Goal: Information Seeking & Learning: Learn about a topic

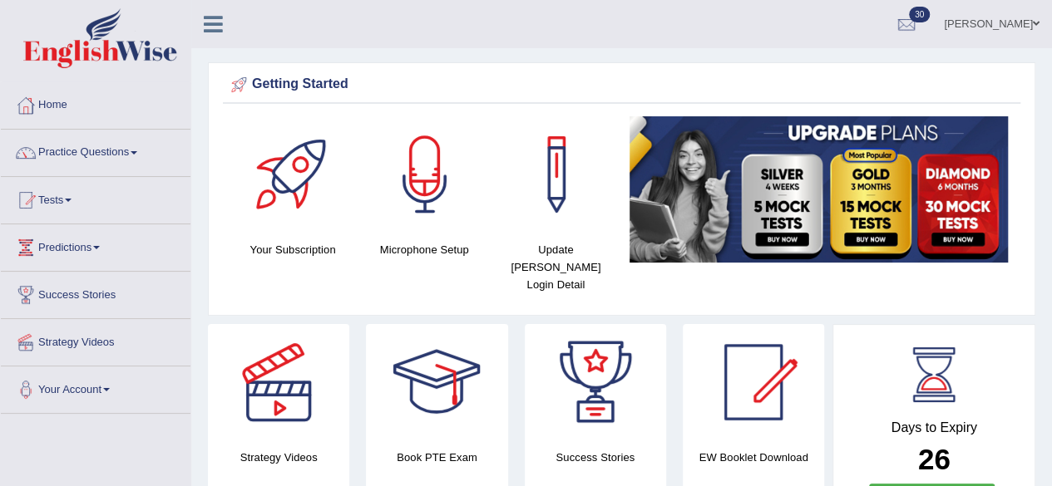
click at [51, 99] on link "Home" at bounding box center [96, 103] width 190 height 42
click at [137, 151] on span at bounding box center [134, 152] width 7 height 3
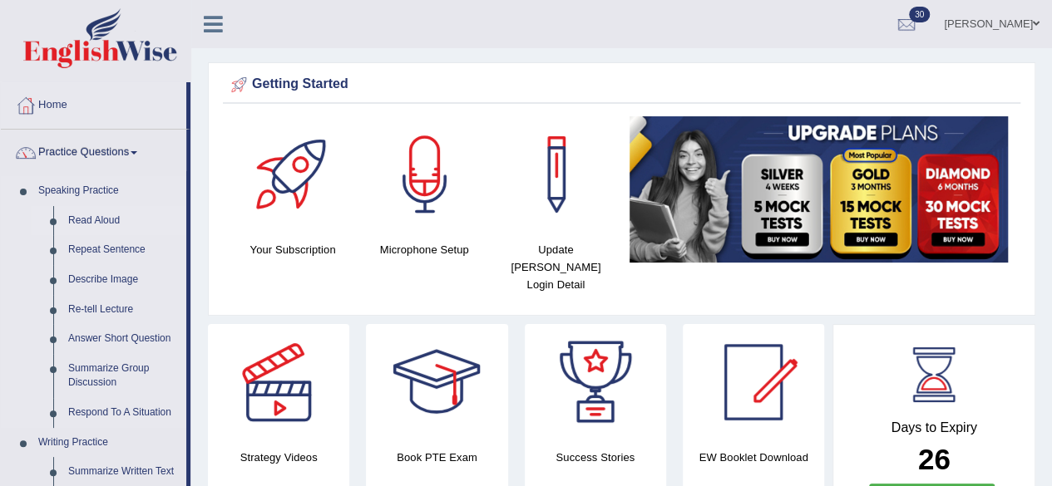
click at [91, 210] on link "Read Aloud" at bounding box center [124, 221] width 126 height 30
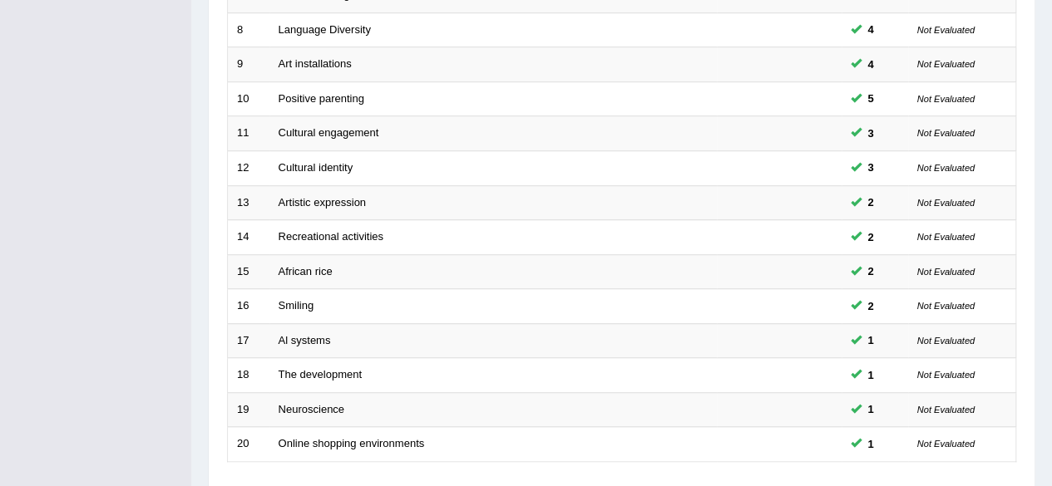
scroll to position [606, 0]
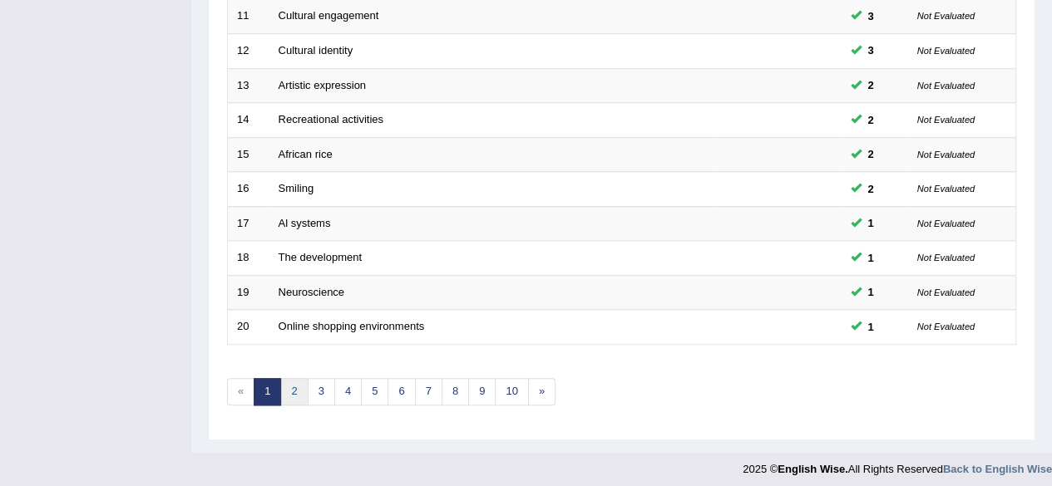
click at [293, 392] on link "2" at bounding box center [293, 391] width 27 height 27
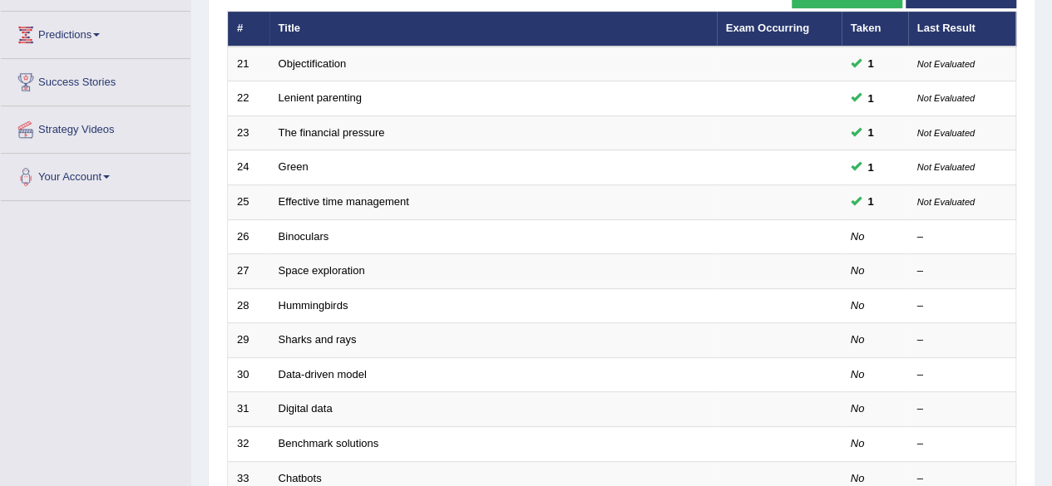
scroll to position [213, 0]
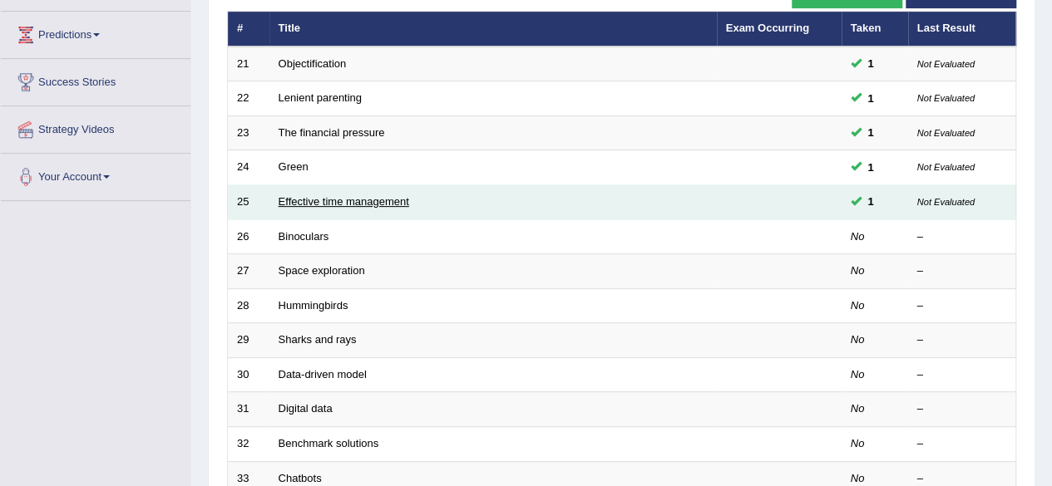
click at [365, 204] on link "Effective time management" at bounding box center [344, 201] width 131 height 12
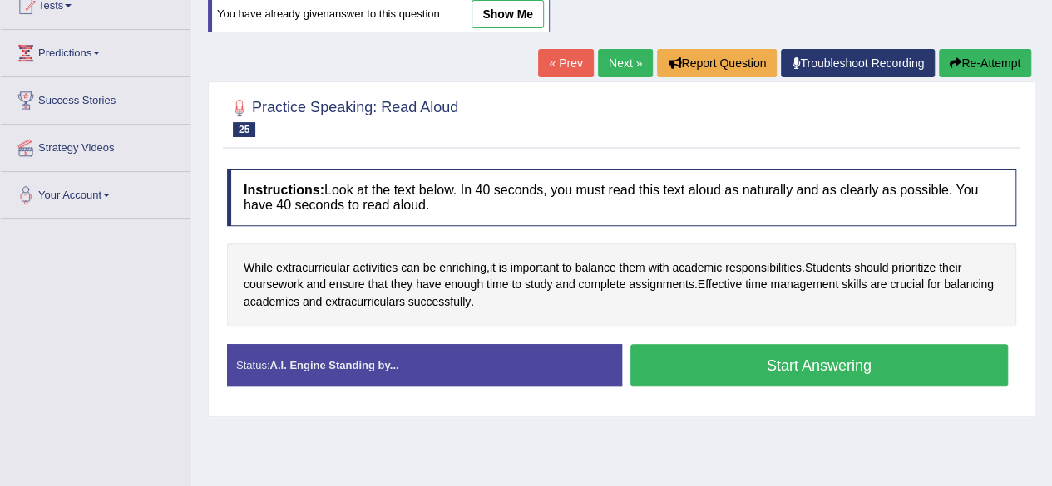
scroll to position [198, 0]
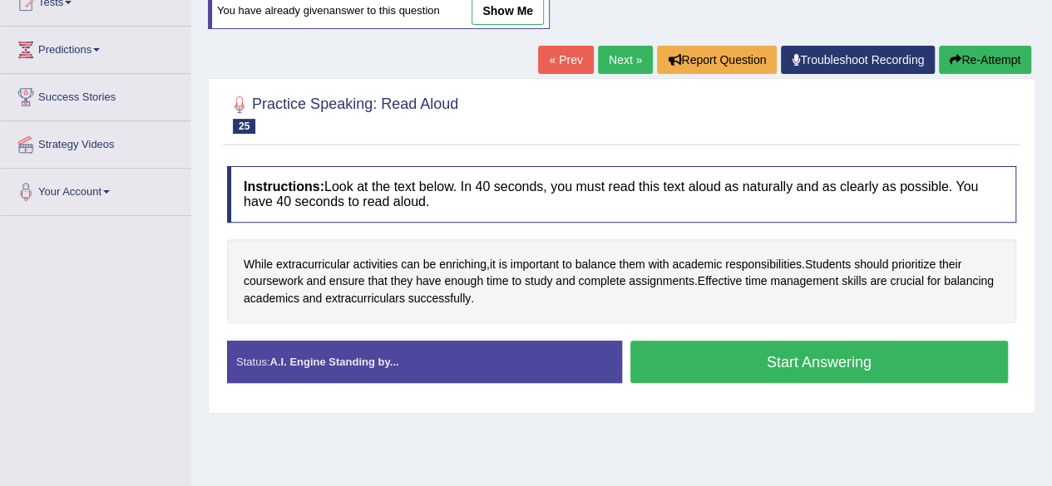
click at [823, 368] on button "Start Answering" at bounding box center [819, 362] width 378 height 42
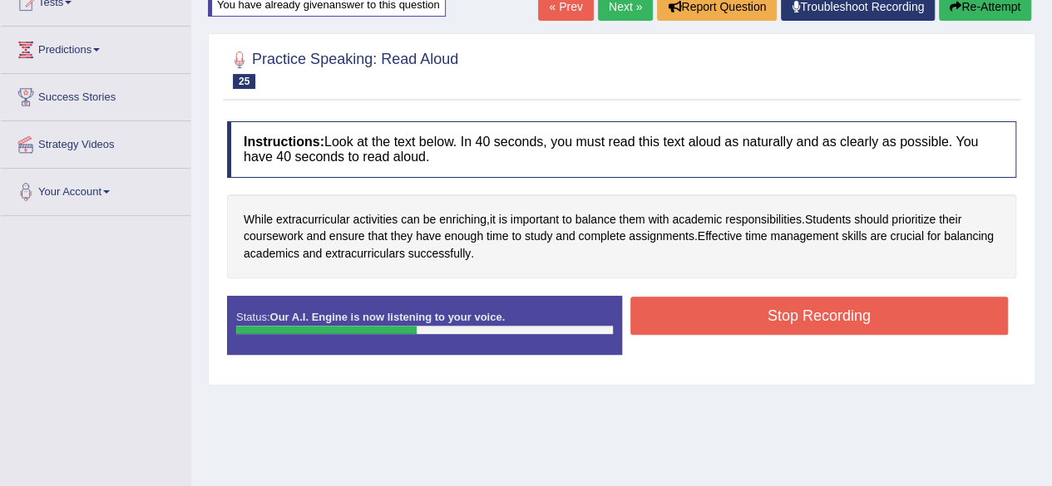
click at [890, 318] on button "Stop Recording" at bounding box center [819, 316] width 378 height 38
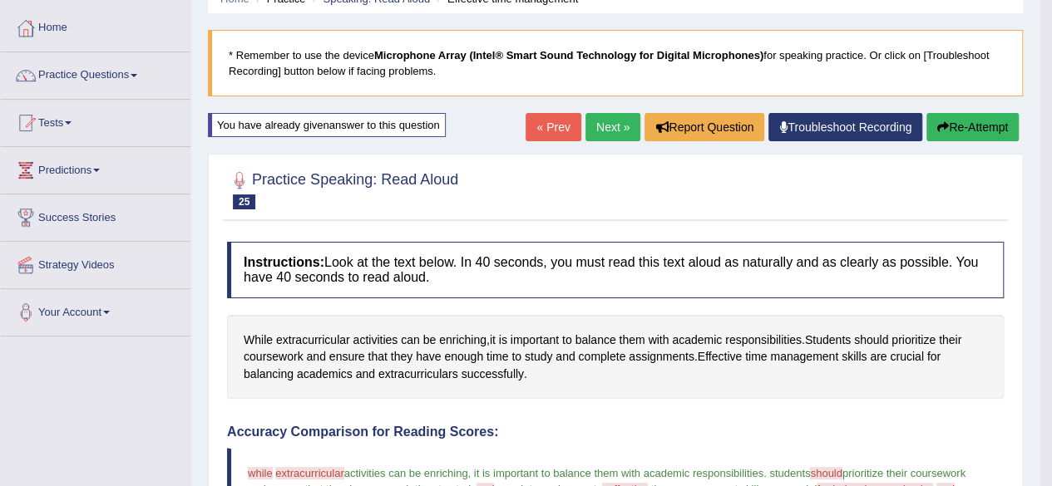
scroll to position [77, 0]
click at [610, 130] on link "Next »" at bounding box center [612, 128] width 55 height 28
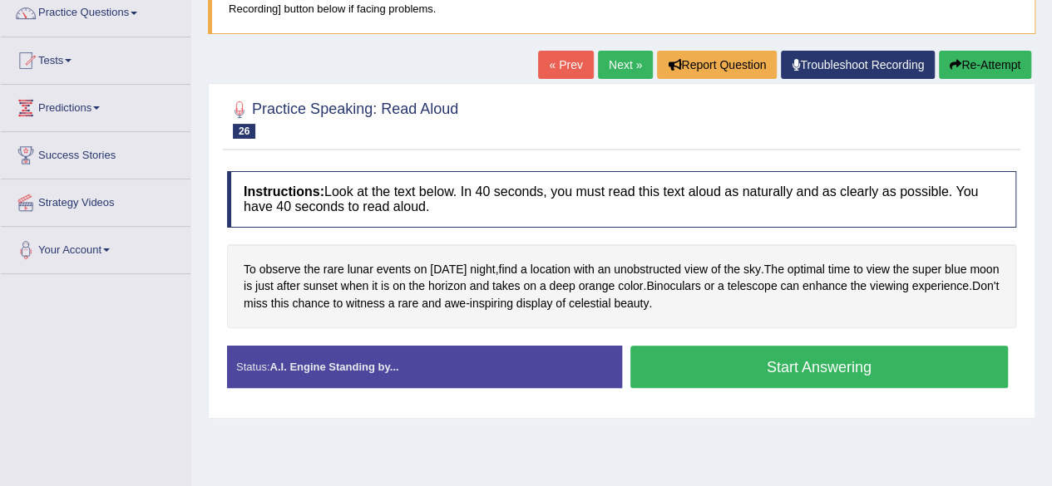
scroll to position [140, 0]
click at [520, 278] on span "takes" at bounding box center [505, 286] width 27 height 17
click at [542, 275] on div at bounding box center [538, 270] width 28 height 12
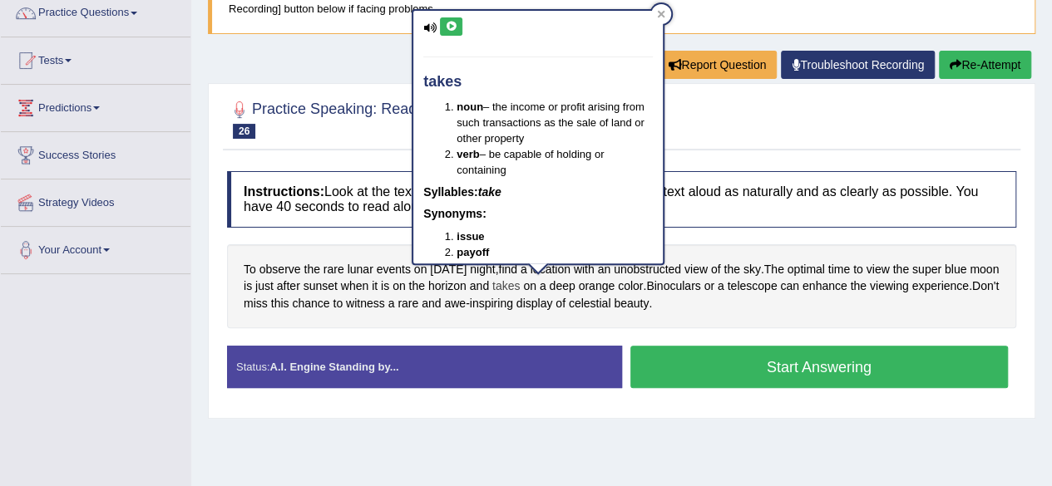
click at [385, 434] on div "Home Practice Speaking: Read Aloud Binoculars * Remember to use the device Micr…" at bounding box center [621, 276] width 861 height 832
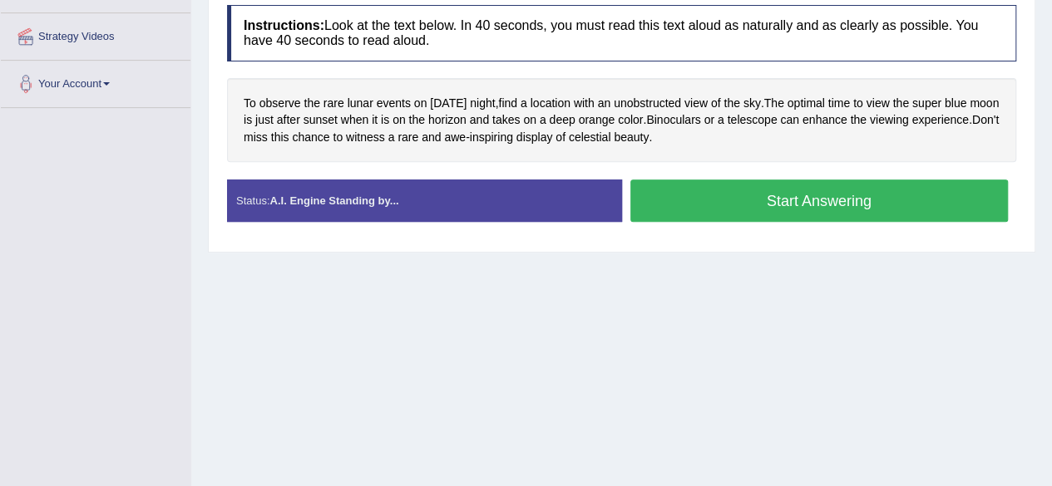
scroll to position [307, 0]
